Goal: Task Accomplishment & Management: Manage account settings

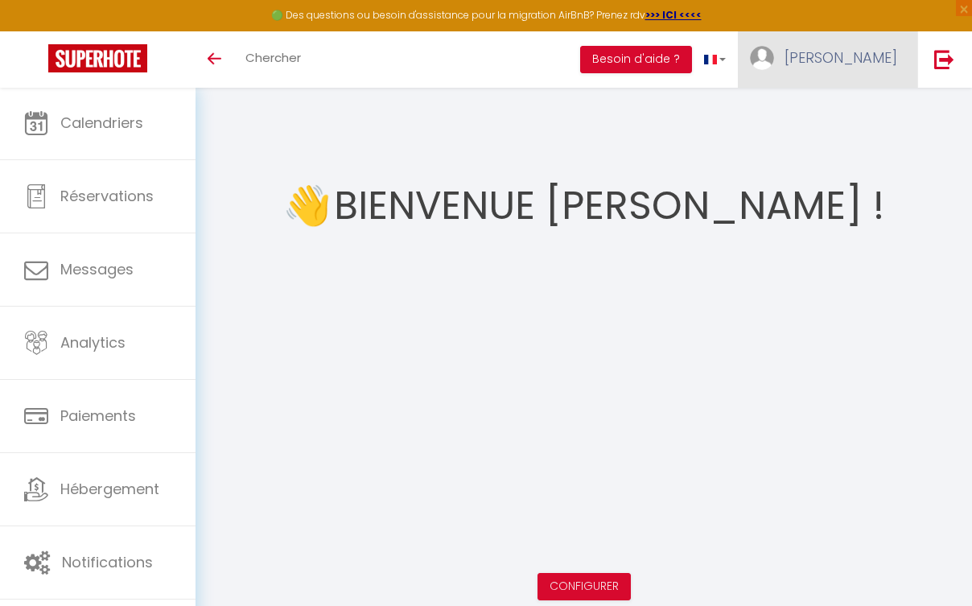
click at [836, 60] on link "[PERSON_NAME]" at bounding box center [827, 59] width 179 height 56
click at [835, 121] on link "Paramètres" at bounding box center [852, 111] width 119 height 27
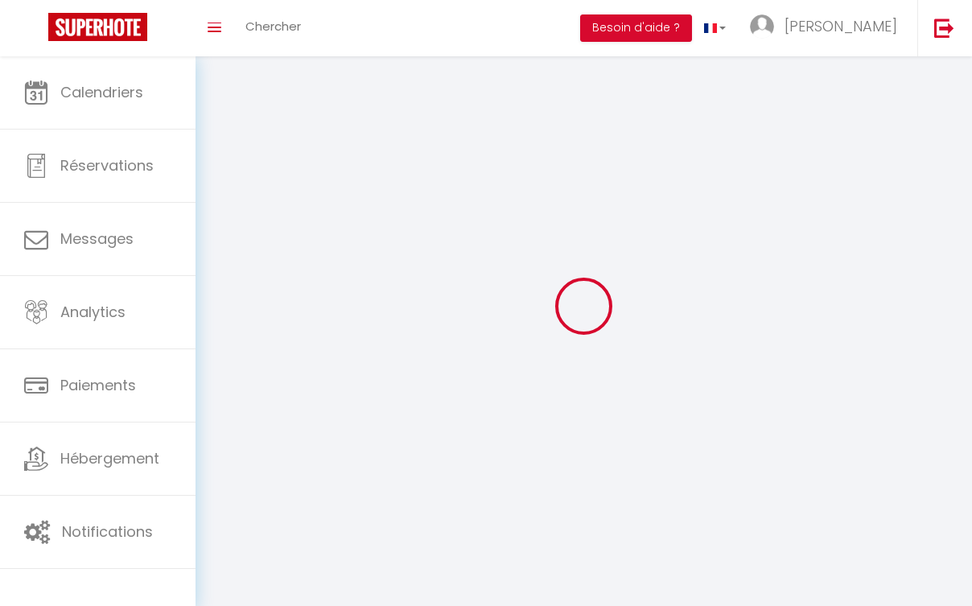
type input "[PERSON_NAME]"
type input "sediki"
type input "[PHONE_NUMBER]"
type input "golf garden batiment 2 appartement 29"
type input "90000"
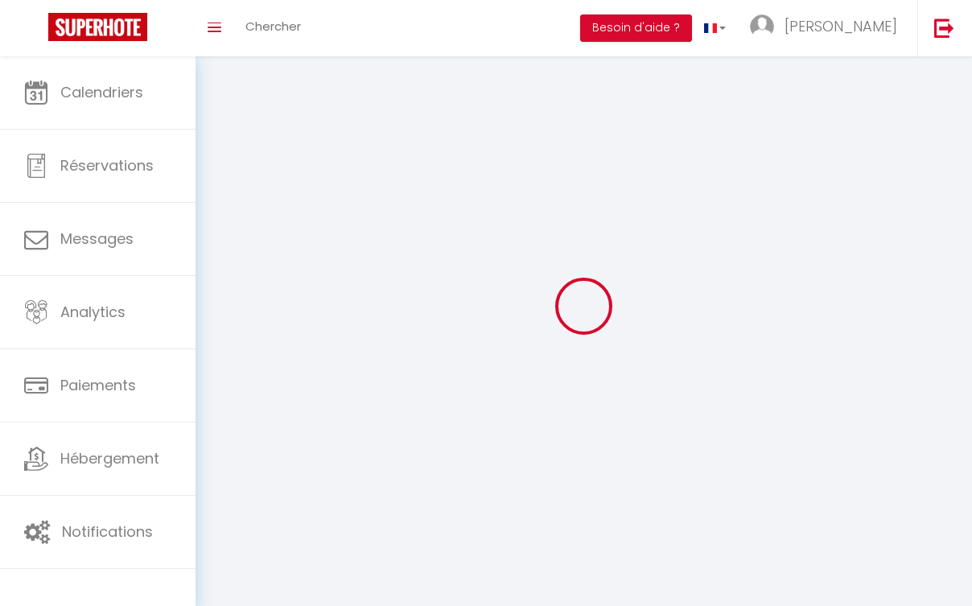
type input "TANGER"
type input "ZPZtvrlli8LOPxYAFpr0J1uJu"
type input "VB3xSC3BF58rH4d8tpzy2fVHU"
type input "[URL][DOMAIN_NAME]"
select select "146"
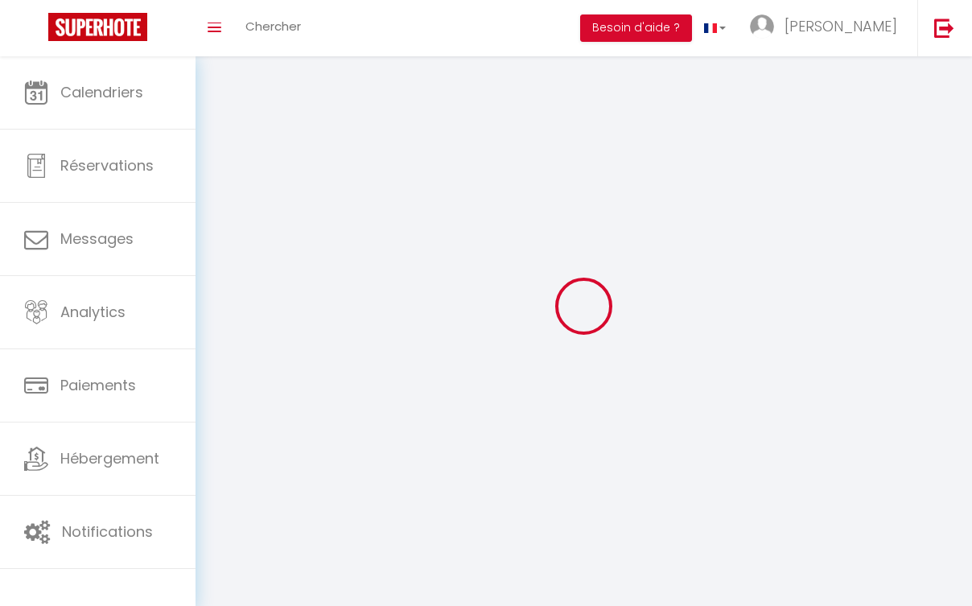
select select "28"
select select "fr"
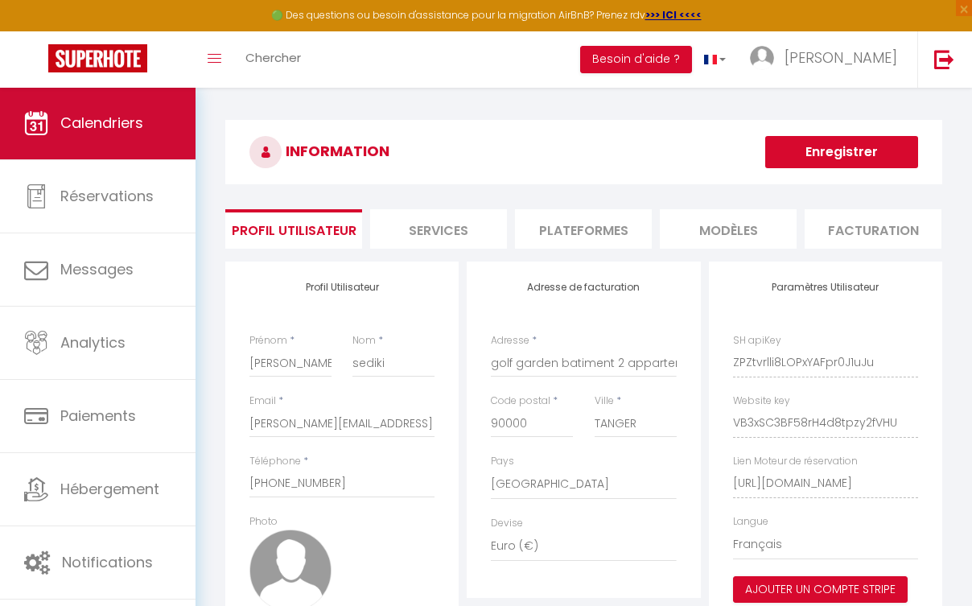
click at [143, 160] on link "Réservations" at bounding box center [97, 196] width 195 height 72
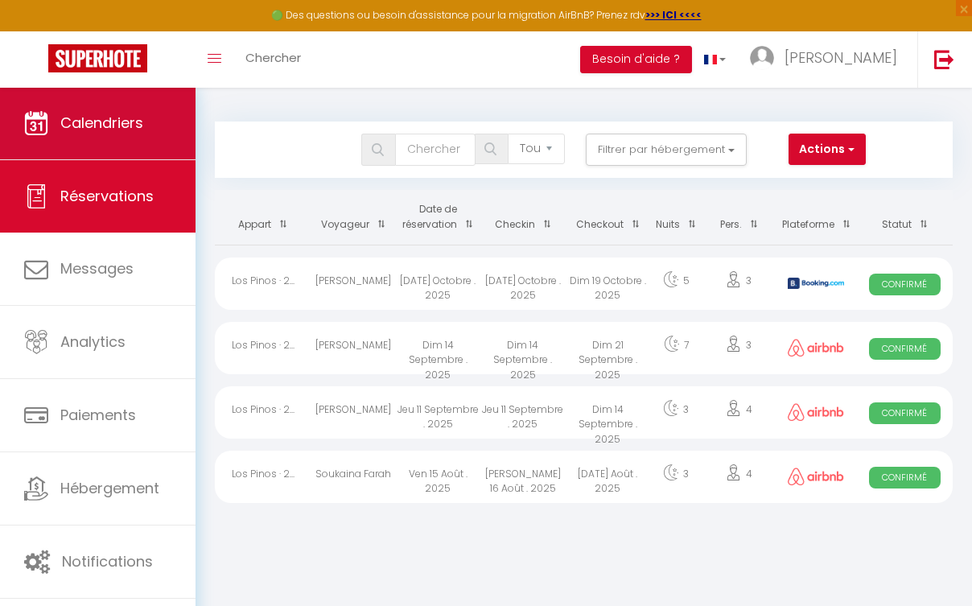
click at [154, 109] on link "Calendriers" at bounding box center [97, 123] width 195 height 72
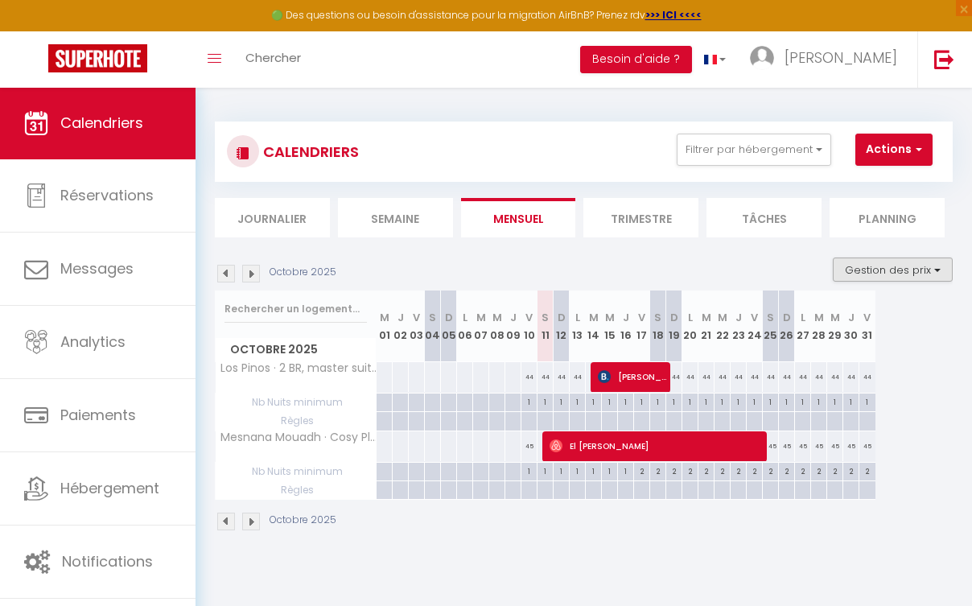
click at [910, 263] on button "Gestion des prix" at bounding box center [893, 269] width 120 height 24
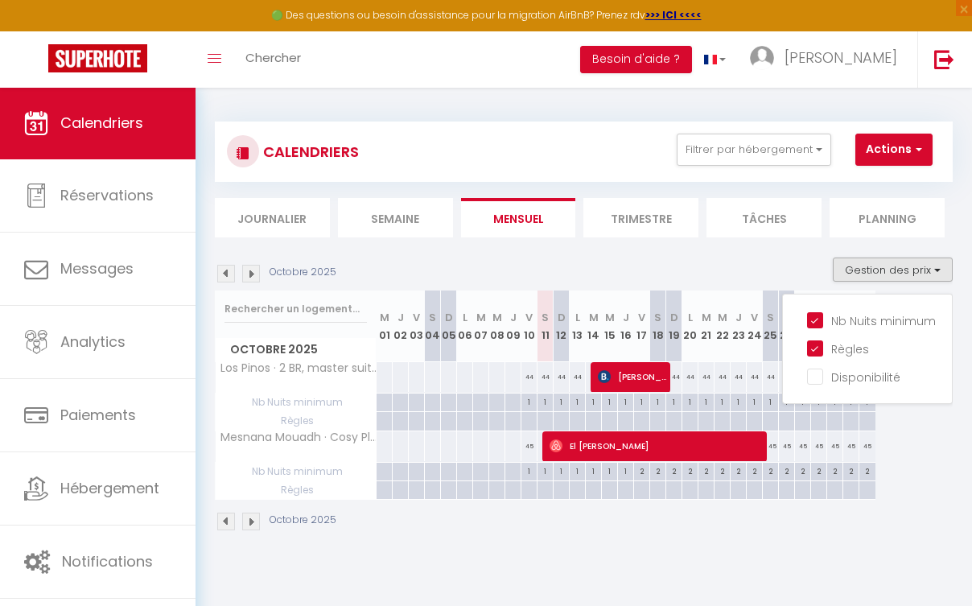
click at [707, 261] on div "Octobre 2025 Gestion des prix Nb Nuits minimum Règles Disponibilité" at bounding box center [584, 273] width 738 height 33
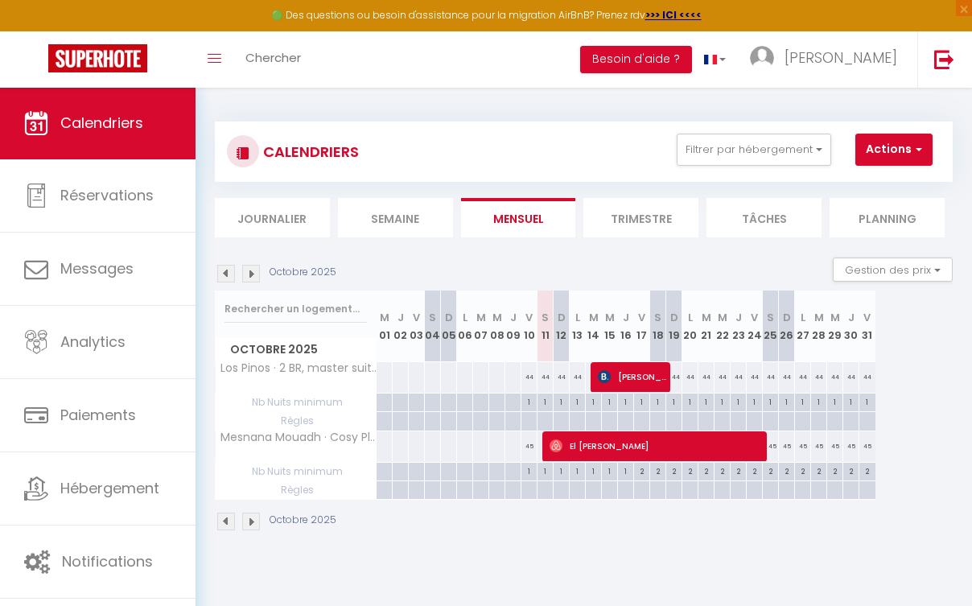
click at [541, 399] on div "1" at bounding box center [544, 400] width 15 height 15
type input "1"
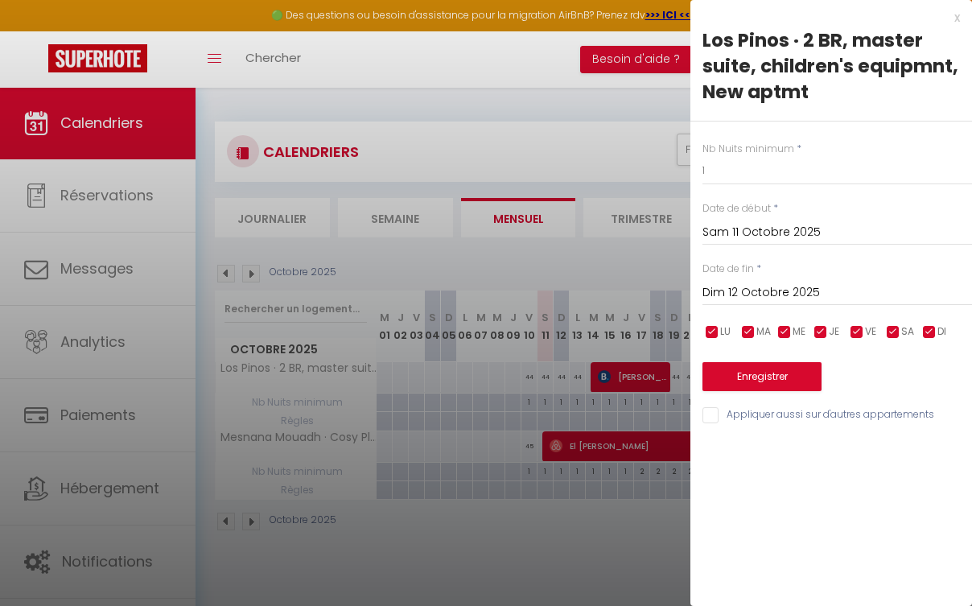
click at [745, 297] on input "Dim 12 Octobre 2025" at bounding box center [837, 292] width 270 height 21
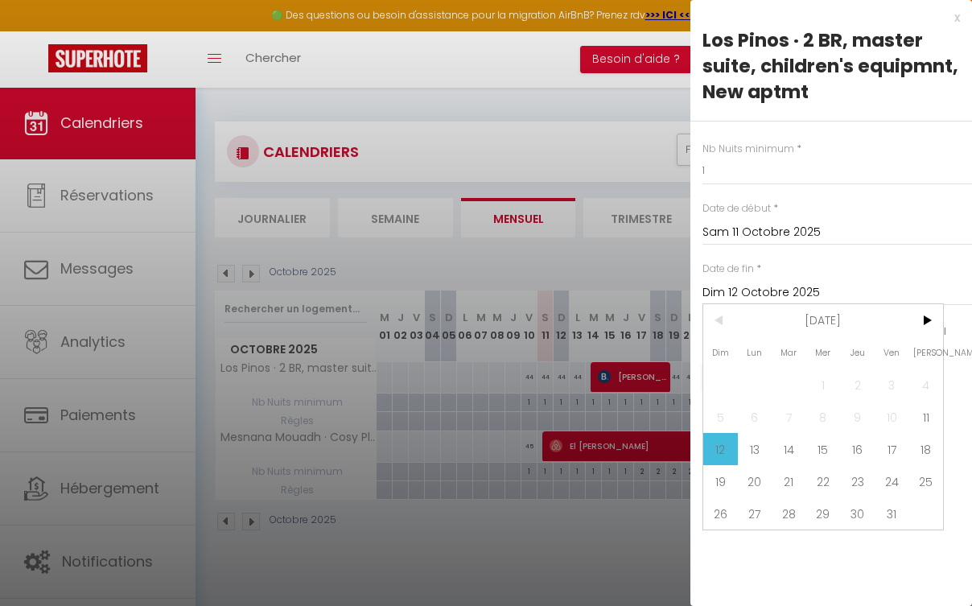
click at [735, 289] on input "Dim 12 Octobre 2025" at bounding box center [837, 292] width 270 height 21
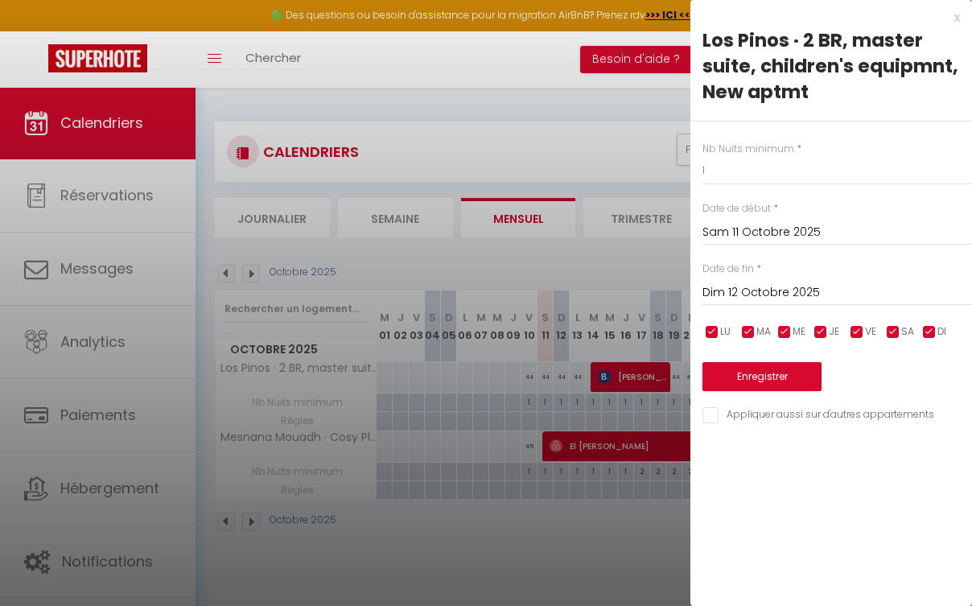
click at [746, 296] on input "Dim 12 Octobre 2025" at bounding box center [837, 292] width 270 height 21
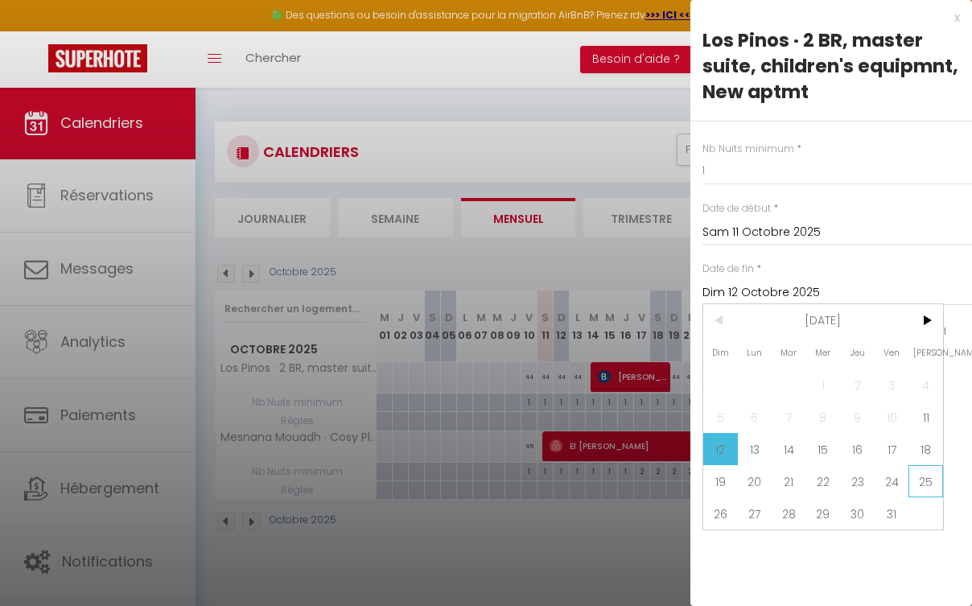
click at [926, 489] on span "25" at bounding box center [925, 481] width 35 height 32
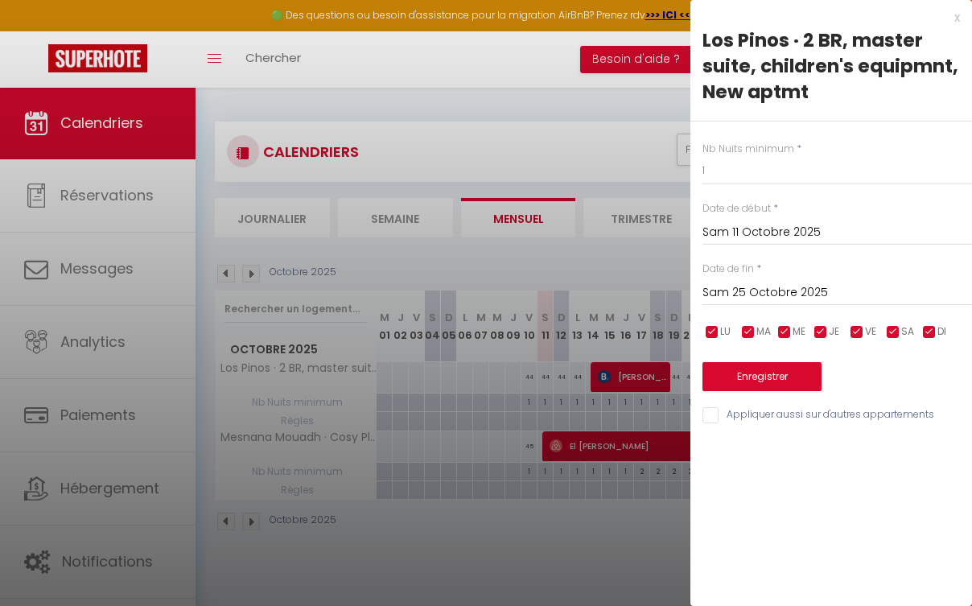
click at [772, 287] on input "Sam 25 Octobre 2025" at bounding box center [837, 292] width 270 height 21
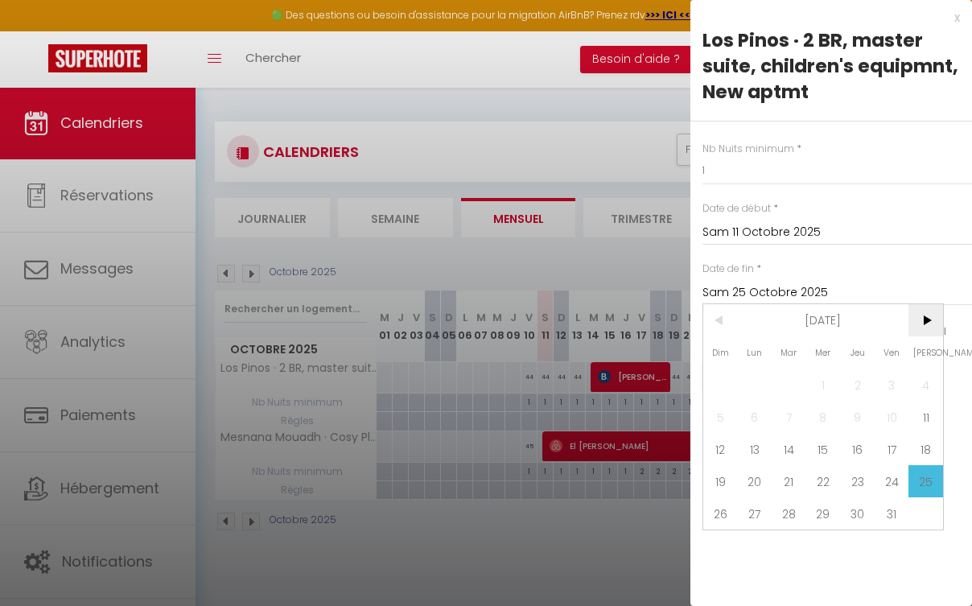
click at [936, 323] on span ">" at bounding box center [925, 320] width 35 height 32
click at [729, 389] on span "1" at bounding box center [720, 384] width 35 height 32
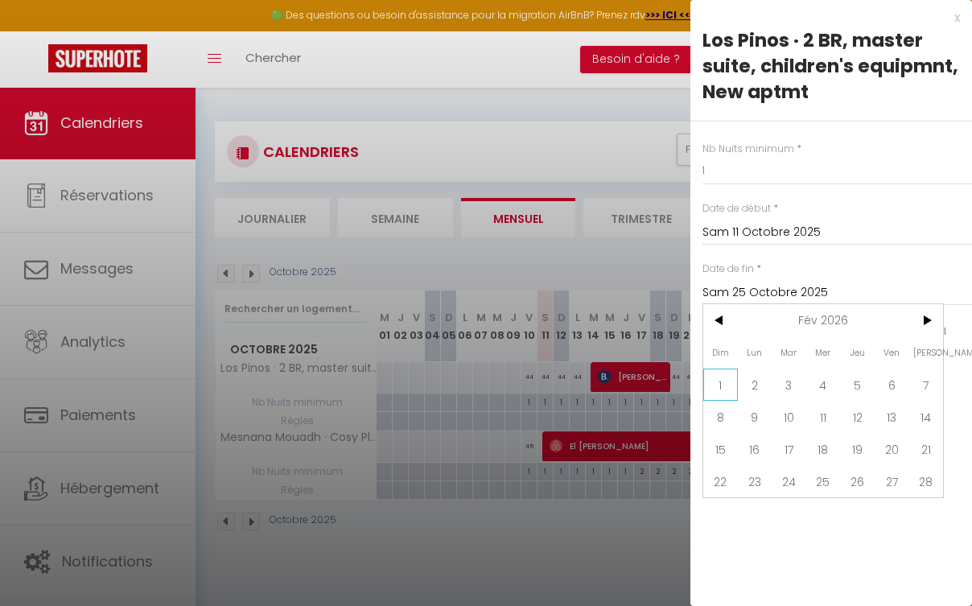
type input "Dim 01 Février 2026"
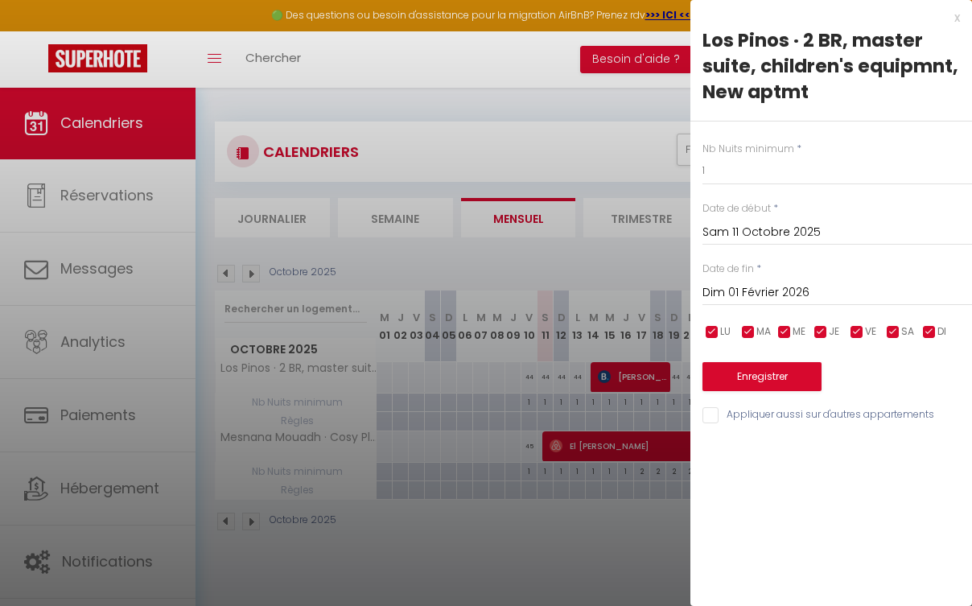
click at [763, 383] on button "Enregistrer" at bounding box center [761, 376] width 119 height 29
